Goal: Information Seeking & Learning: Understand process/instructions

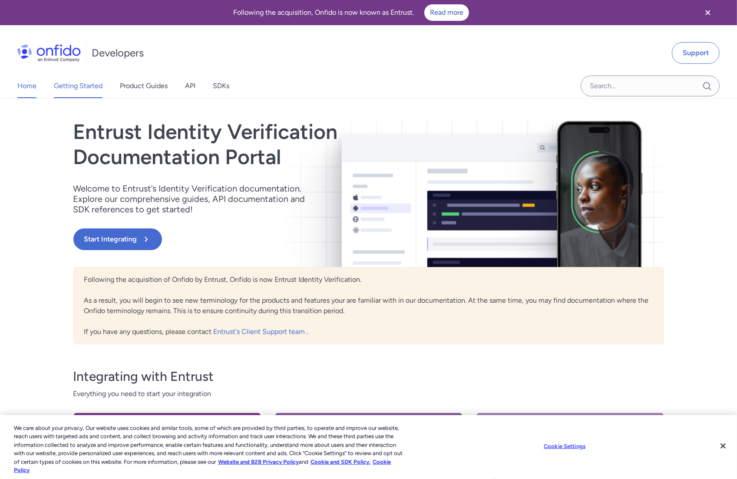
click at [75, 81] on link "Getting Started" at bounding box center [78, 86] width 49 height 24
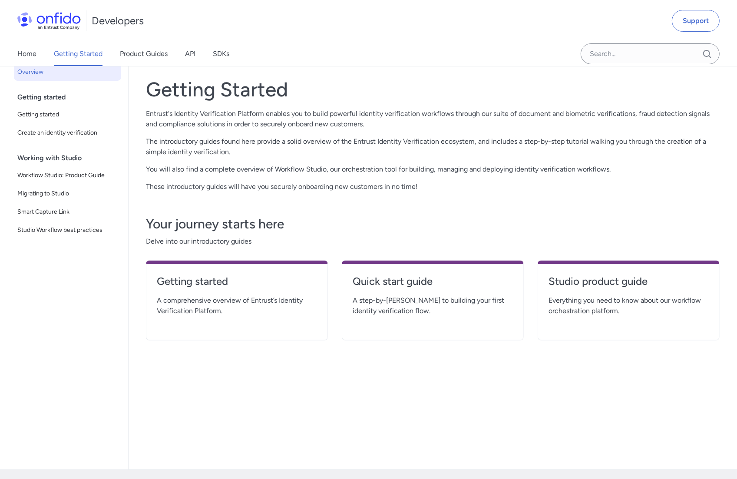
scroll to position [87, 0]
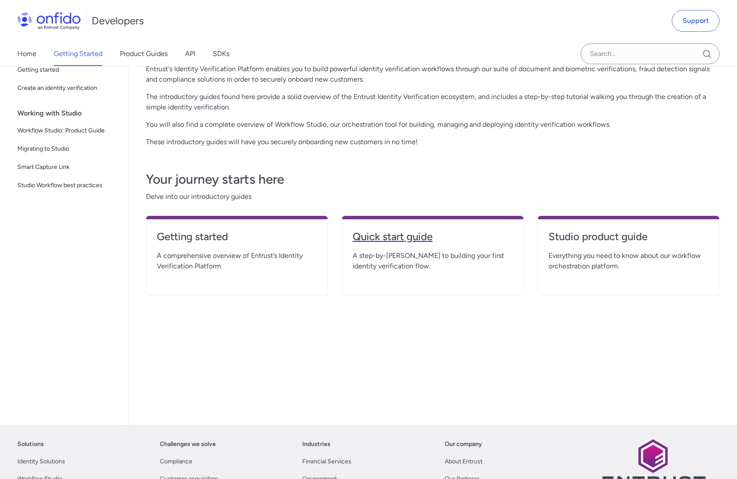
click at [433, 240] on h4 "Quick start guide" at bounding box center [433, 237] width 160 height 14
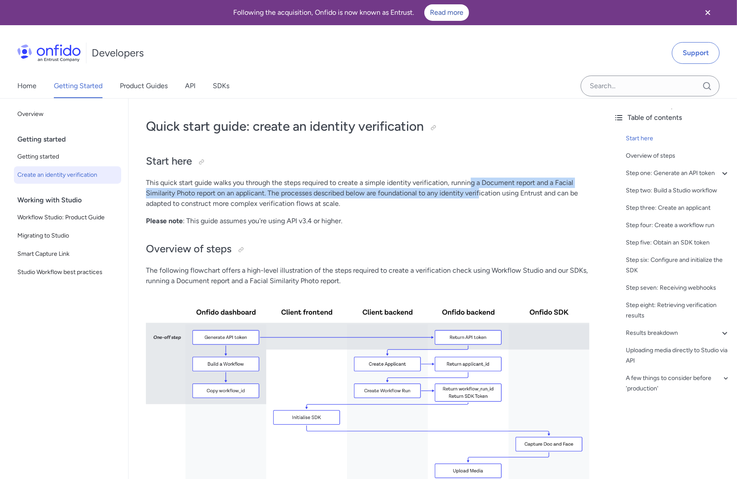
drag, startPoint x: 471, startPoint y: 179, endPoint x: 479, endPoint y: 194, distance: 17.7
click at [479, 194] on p "This quick start guide walks you through the steps required to create a simple …" at bounding box center [367, 193] width 443 height 31
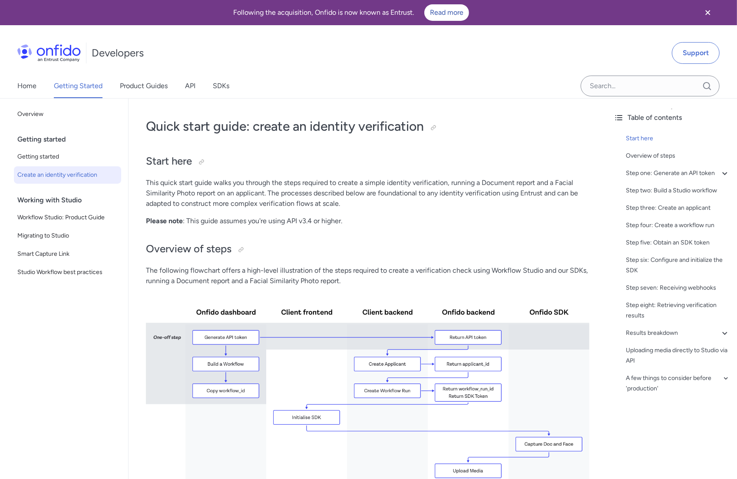
click at [480, 198] on p "This quick start guide walks you through the steps required to create a simple …" at bounding box center [367, 193] width 443 height 31
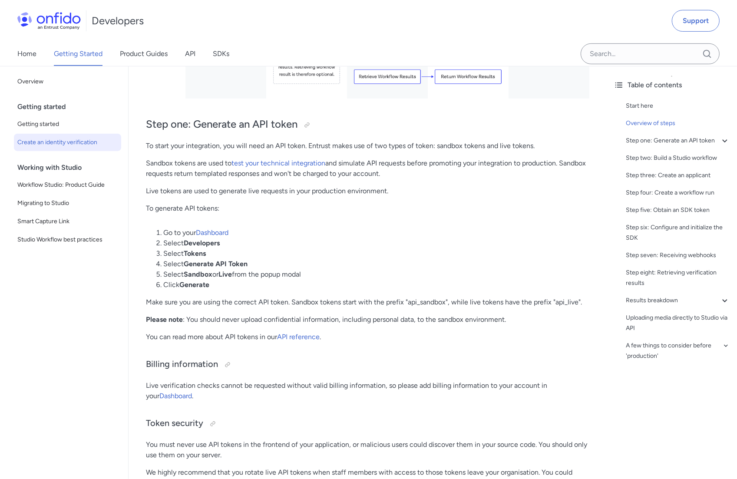
scroll to position [478, 0]
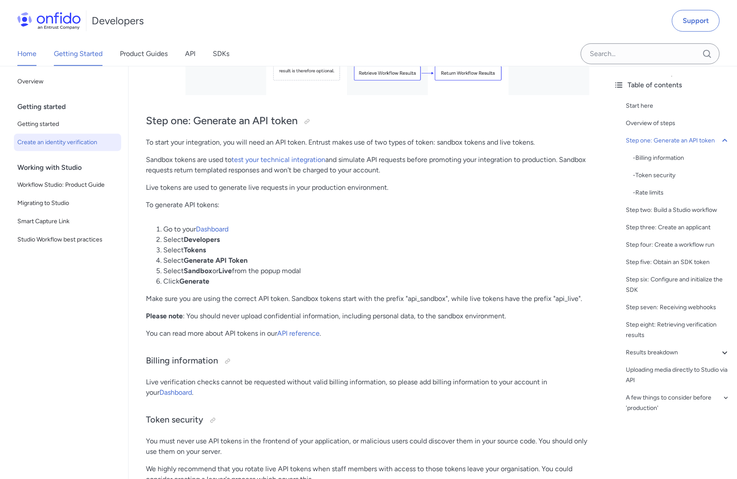
click at [29, 52] on link "Home" at bounding box center [26, 54] width 19 height 24
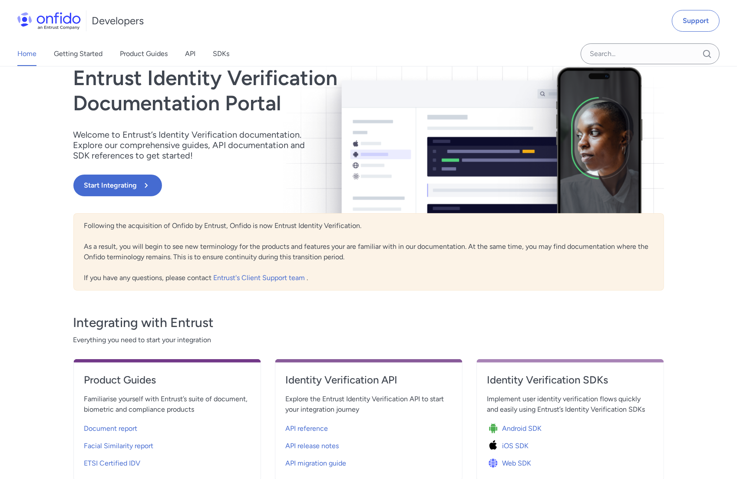
scroll to position [87, 0]
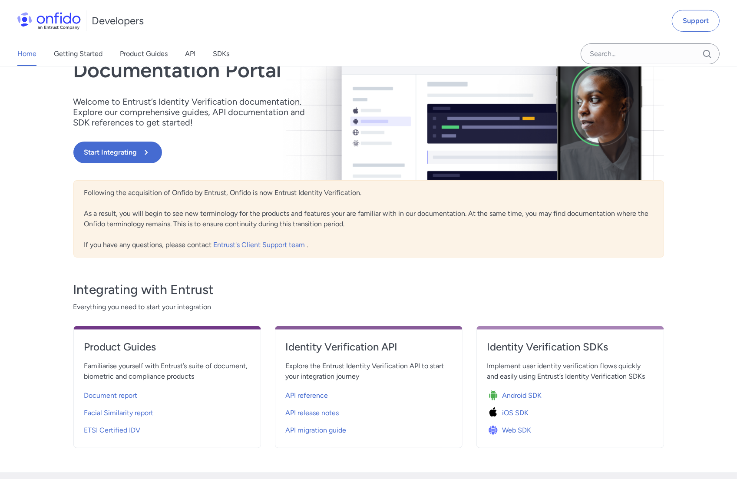
scroll to position [478, 0]
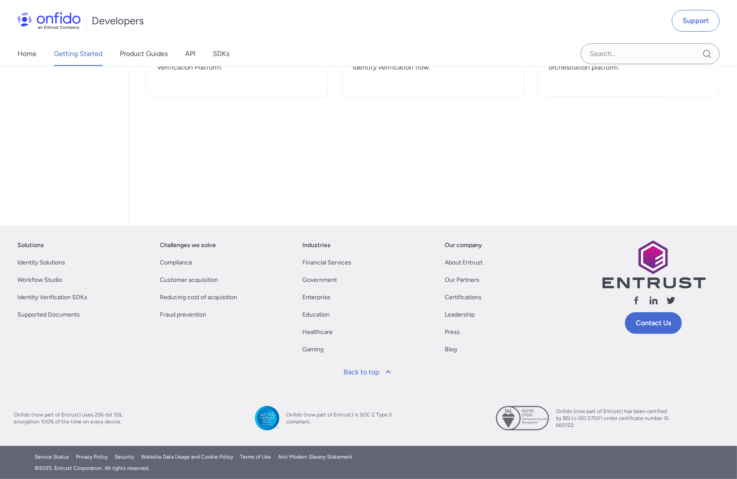
scroll to position [87, 0]
